Goal: Use online tool/utility: Utilize a website feature to perform a specific function

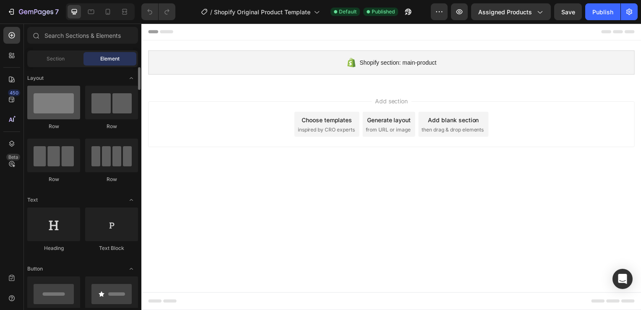
click at [55, 105] on div at bounding box center [53, 103] width 53 height 34
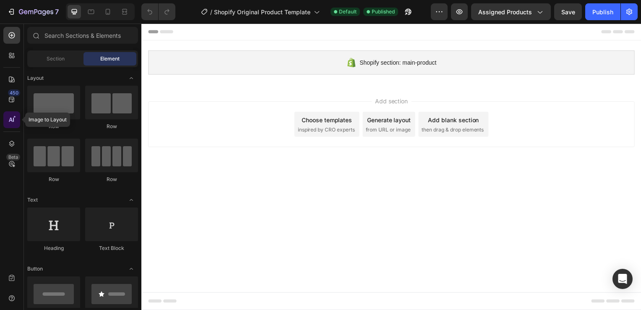
click at [18, 123] on div at bounding box center [11, 119] width 17 height 17
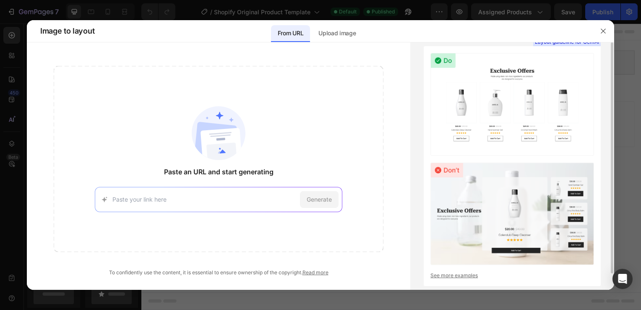
click at [518, 111] on img at bounding box center [513, 104] width 164 height 102
click at [177, 197] on input at bounding box center [204, 199] width 184 height 9
paste input "[URL][DOMAIN_NAME]"
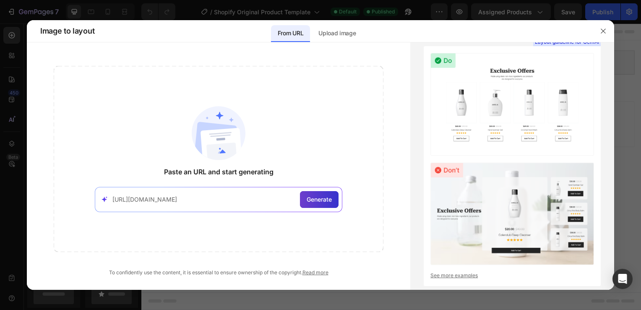
type input "[URL][DOMAIN_NAME]"
click at [324, 204] on div "Generate" at bounding box center [319, 199] width 39 height 17
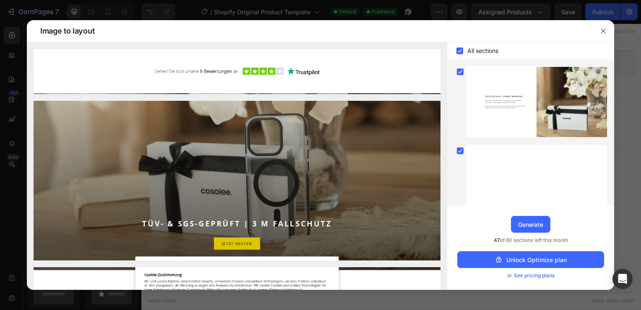
scroll to position [196, 0]
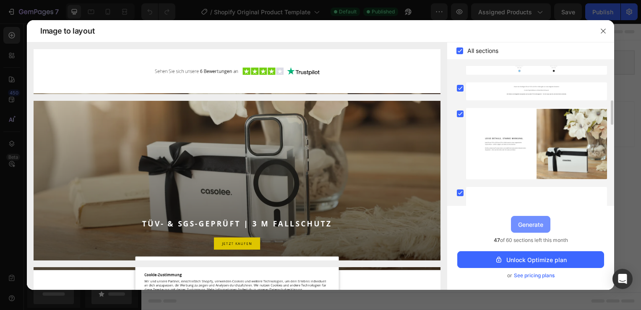
click at [538, 223] on div "Generate" at bounding box center [530, 224] width 25 height 9
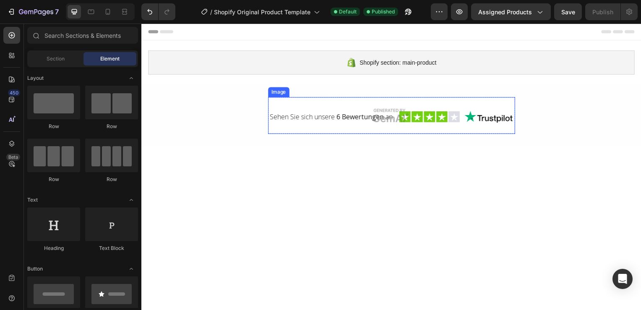
click at [485, 118] on img at bounding box center [393, 116] width 249 height 37
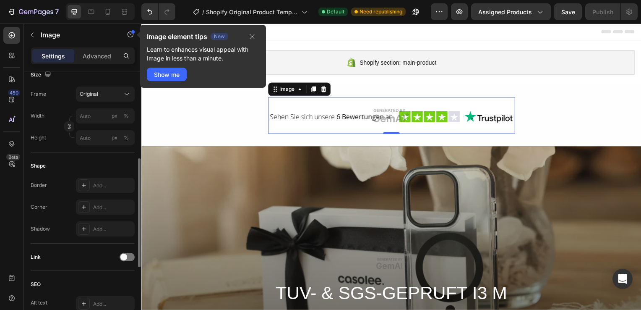
scroll to position [371, 0]
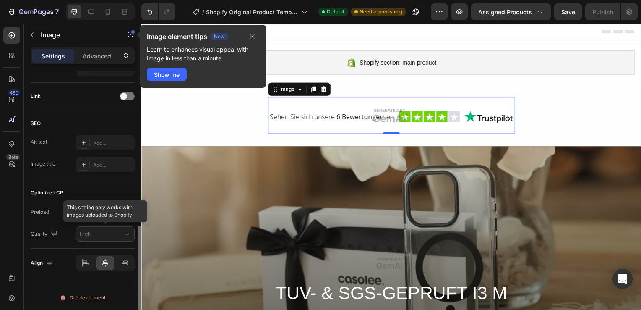
click at [91, 231] on div at bounding box center [105, 233] width 59 height 15
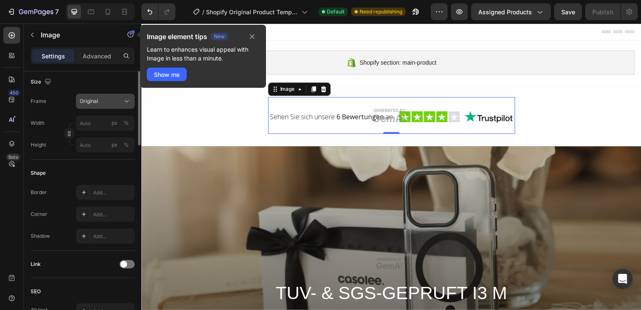
scroll to position [119, 0]
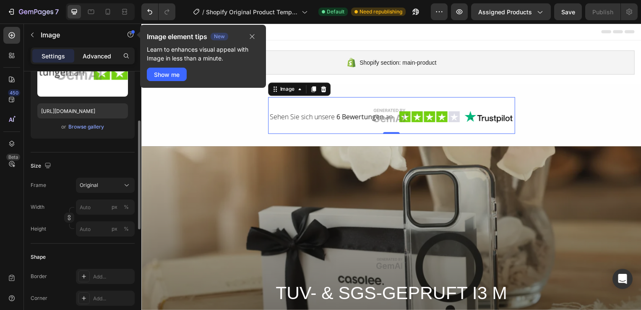
click at [101, 50] on div "Advanced" at bounding box center [97, 55] width 42 height 13
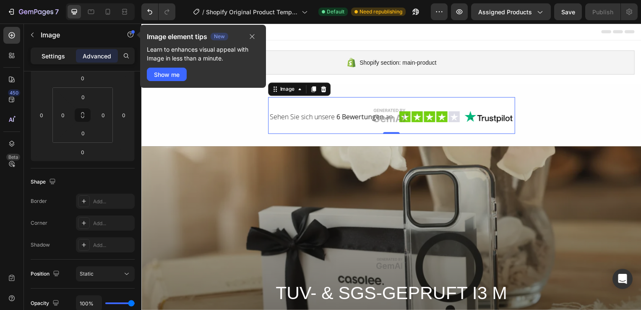
click at [57, 59] on p "Settings" at bounding box center [54, 56] width 24 height 9
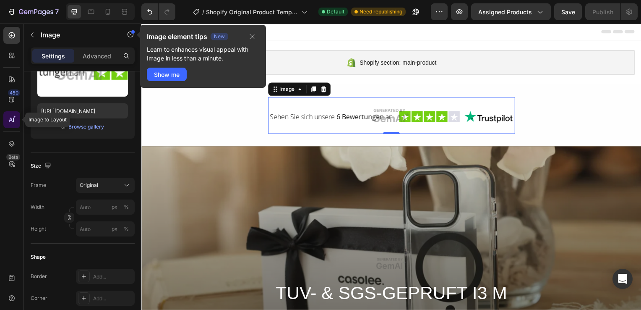
click at [12, 112] on div at bounding box center [11, 119] width 17 height 17
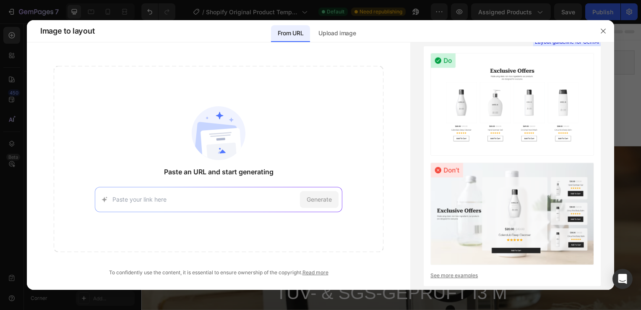
drag, startPoint x: 198, startPoint y: 194, endPoint x: 172, endPoint y: 197, distance: 26.2
click at [172, 197] on input at bounding box center [204, 199] width 184 height 9
paste input "[URL][DOMAIN_NAME]"
type input "[URL][DOMAIN_NAME]"
click at [331, 201] on span "Generate" at bounding box center [319, 199] width 25 height 9
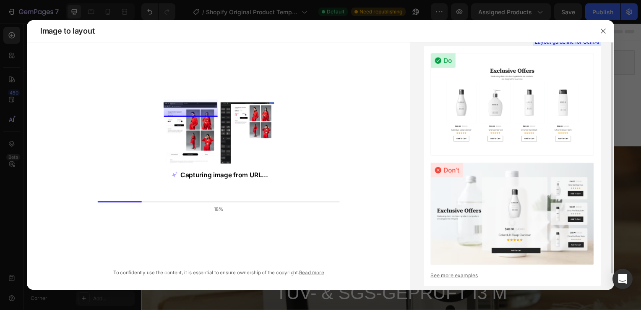
scroll to position [18, 0]
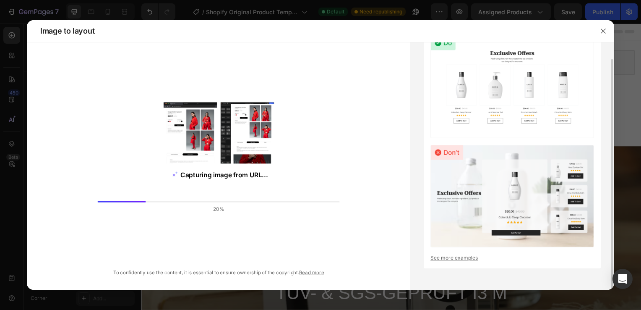
click at [445, 258] on link "See more examples" at bounding box center [513, 258] width 164 height 8
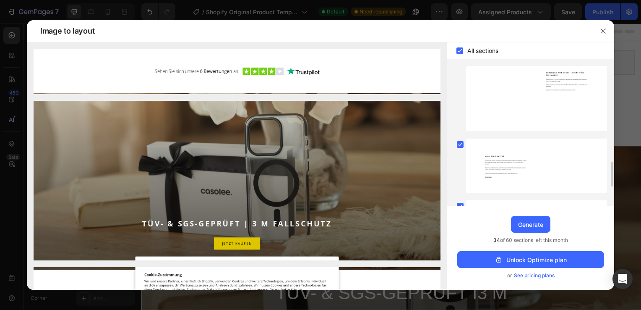
scroll to position [657, 0]
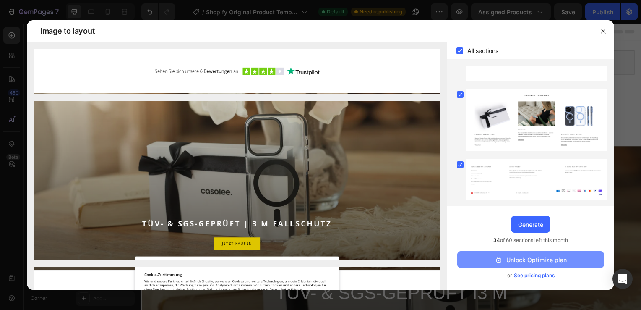
click at [518, 256] on div "Unlock Optimize plan" at bounding box center [531, 259] width 72 height 9
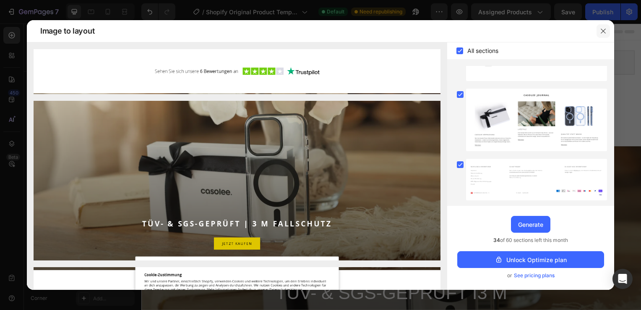
click at [607, 31] on button "button" at bounding box center [603, 30] width 13 height 13
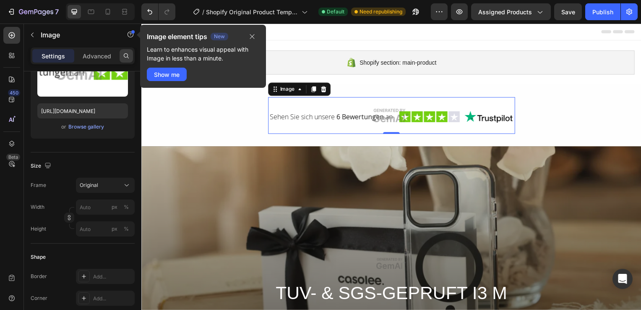
scroll to position [77, 0]
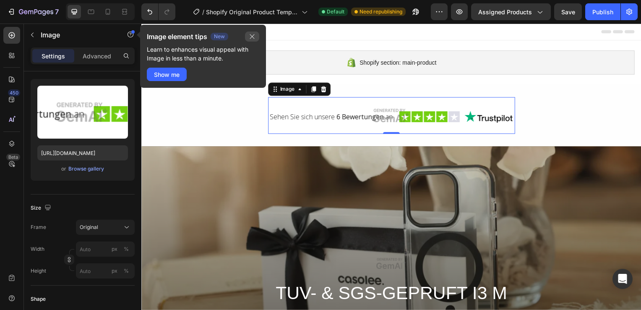
click at [251, 36] on icon "button" at bounding box center [252, 36] width 7 height 7
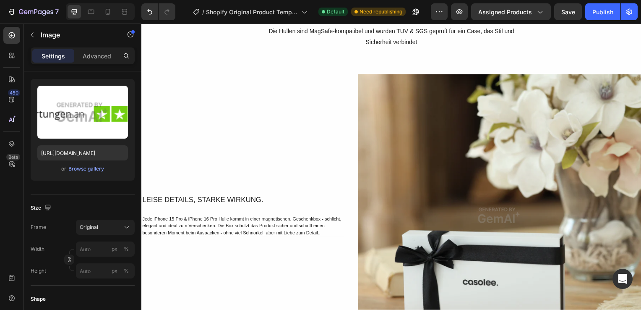
scroll to position [546, 0]
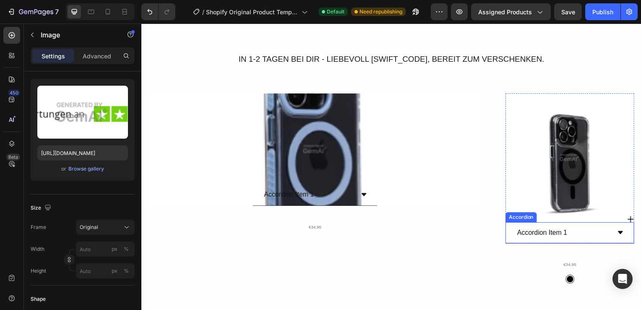
drag, startPoint x: 529, startPoint y: 230, endPoint x: 572, endPoint y: 236, distance: 42.9
click at [530, 230] on div "Accordion Item 1" at bounding box center [545, 234] width 53 height 15
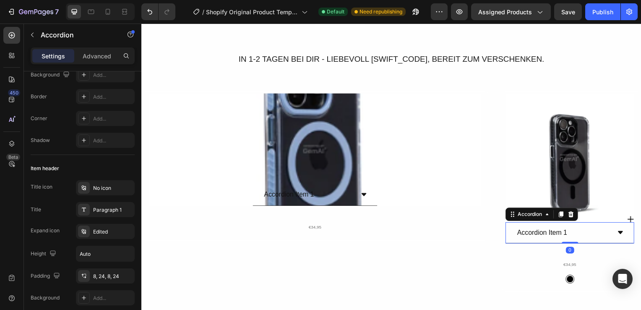
scroll to position [0, 0]
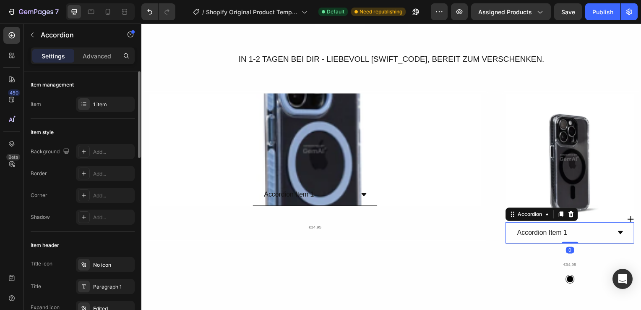
click at [610, 231] on div "Accordion Item 1" at bounding box center [573, 235] width 129 height 22
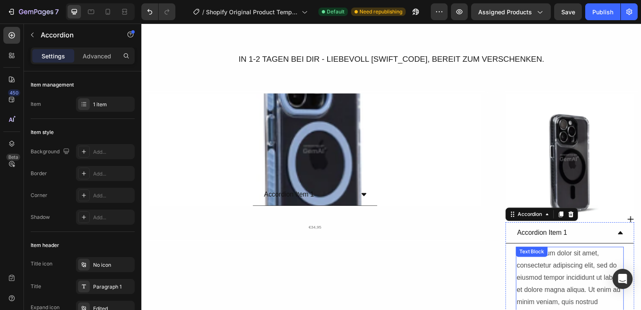
scroll to position [713, 0]
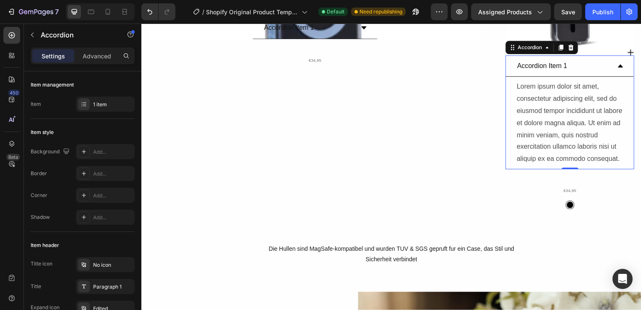
click at [594, 66] on div "Accordion Item 1" at bounding box center [566, 66] width 95 height 15
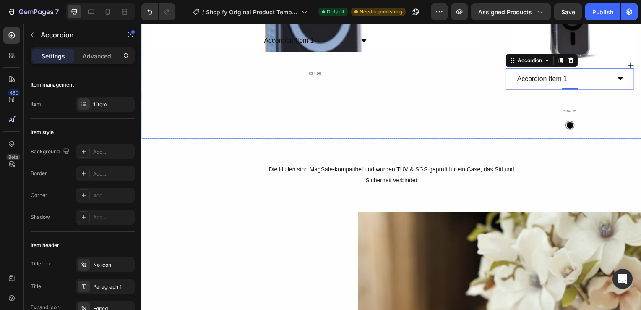
scroll to position [630, 0]
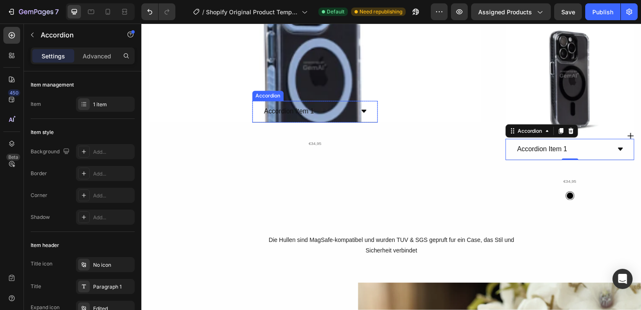
click at [358, 112] on div "Accordion Item 1" at bounding box center [315, 113] width 125 height 22
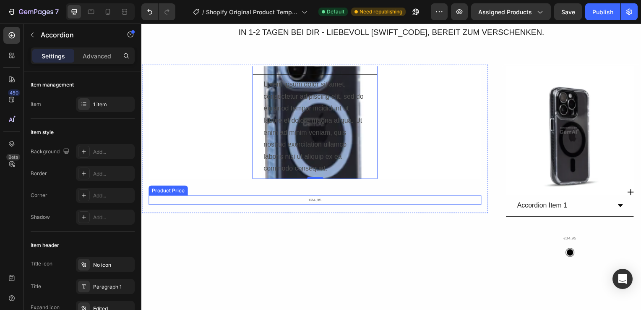
scroll to position [462, 0]
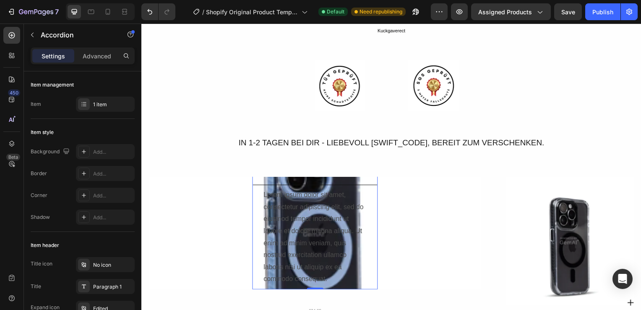
click at [334, 183] on div "Accordion Item 1" at bounding box center [315, 176] width 125 height 22
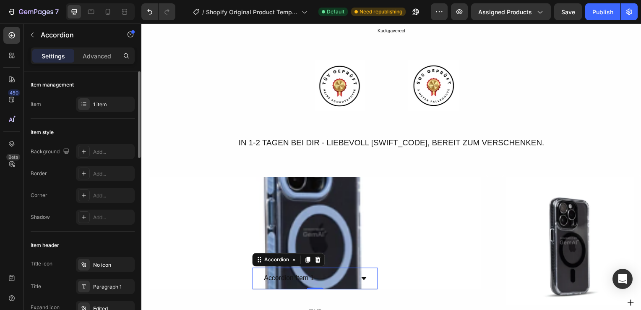
scroll to position [84, 0]
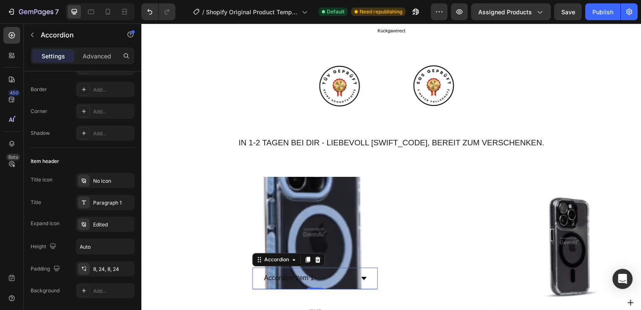
click at [296, 278] on div "Accordion Item 1" at bounding box center [290, 280] width 53 height 15
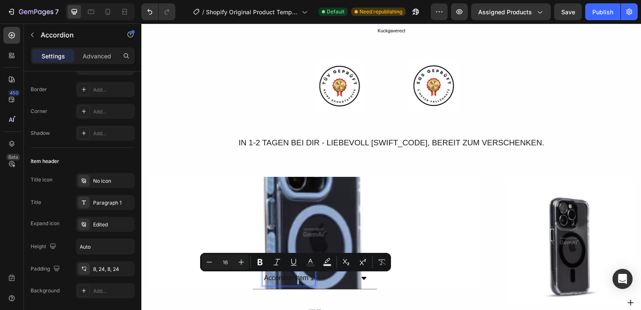
click at [295, 277] on p "Accordion Item 1" at bounding box center [290, 280] width 50 height 12
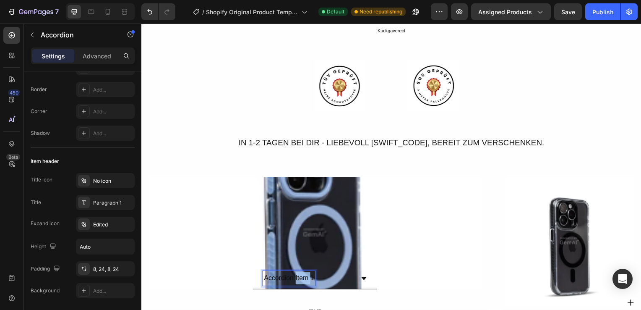
click at [295, 277] on p "Accordion Item 1" at bounding box center [290, 280] width 50 height 12
drag, startPoint x: 270, startPoint y: 276, endPoint x: 301, endPoint y: 280, distance: 31.8
click at [301, 281] on p "Accordion Item 1" at bounding box center [290, 280] width 50 height 12
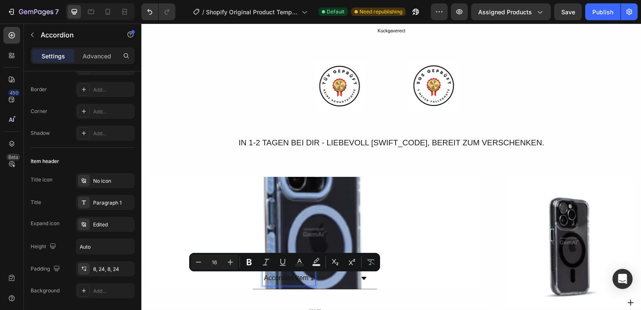
click at [306, 278] on p "Accordion Item 1" at bounding box center [290, 280] width 50 height 12
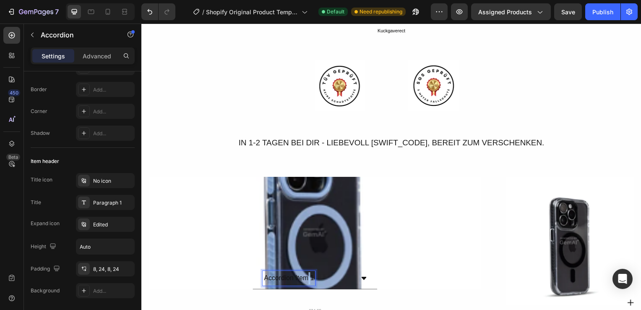
click at [306, 278] on p "Accordion Item 1" at bounding box center [290, 280] width 50 height 12
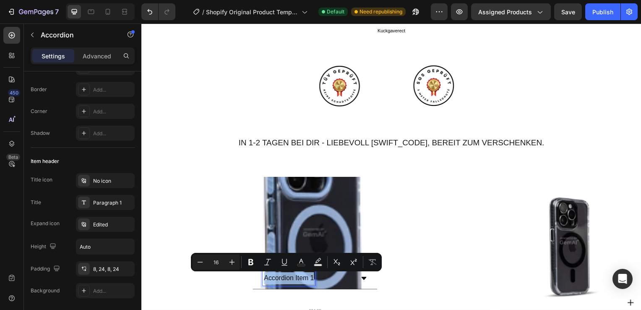
drag, startPoint x: 310, startPoint y: 279, endPoint x: 261, endPoint y: 272, distance: 50.0
click at [261, 272] on div "Accordion Item 1" at bounding box center [315, 280] width 125 height 22
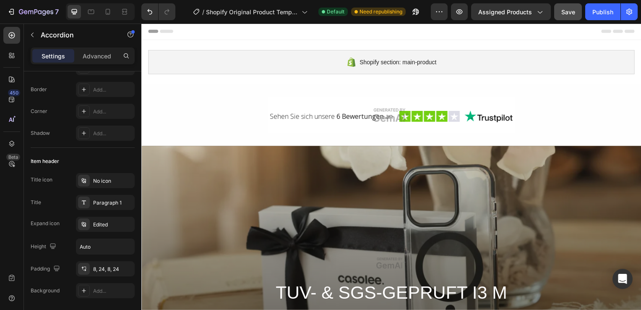
scroll to position [0, 0]
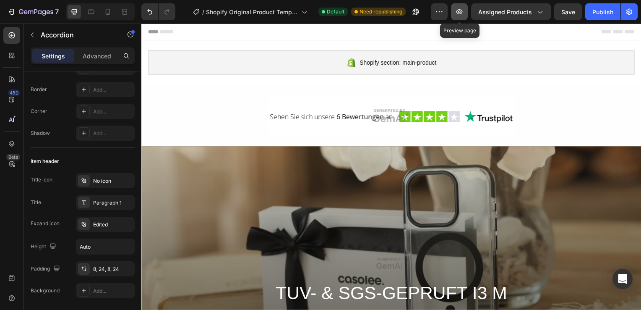
click at [460, 13] on icon "button" at bounding box center [460, 11] width 6 height 5
